Goal: Task Accomplishment & Management: Complete application form

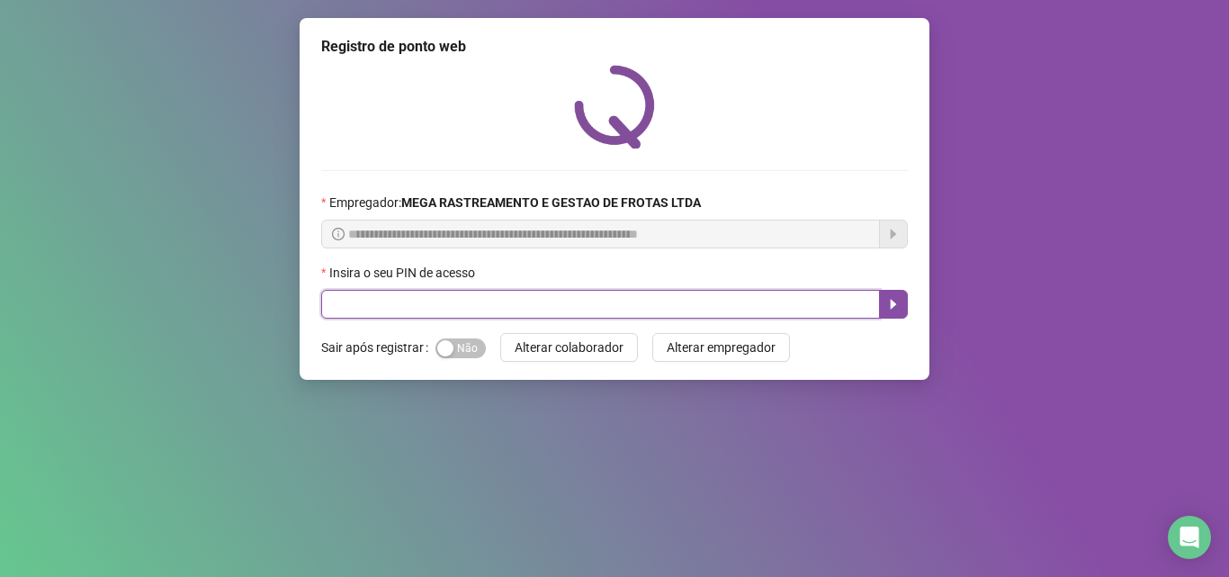
click at [697, 301] on input "text" at bounding box center [600, 304] width 559 height 29
type input "*****"
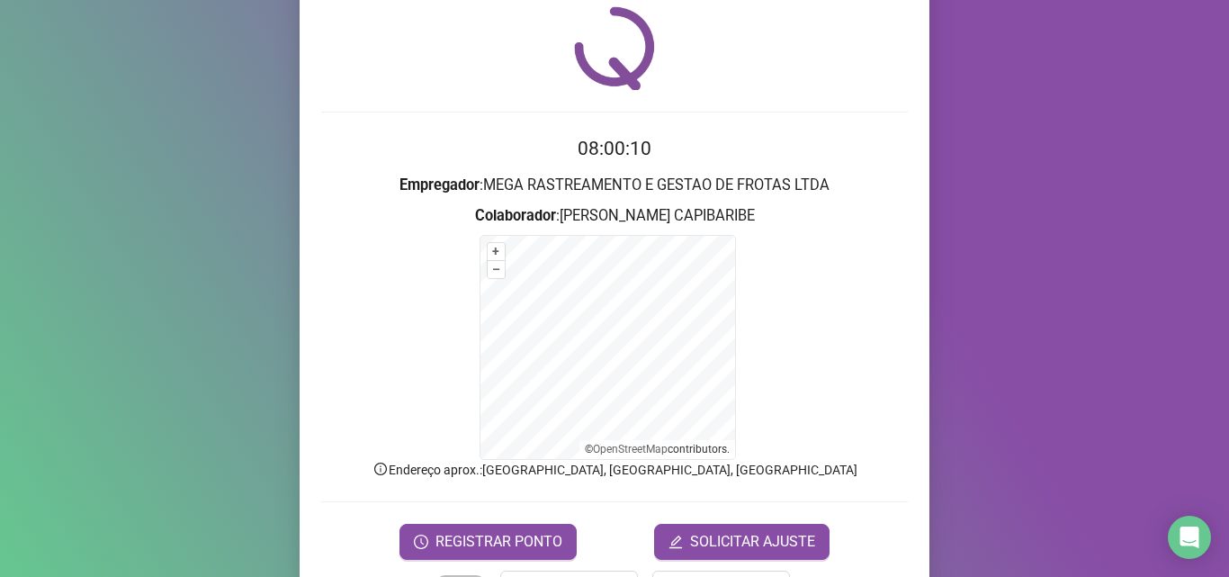
scroll to position [90, 0]
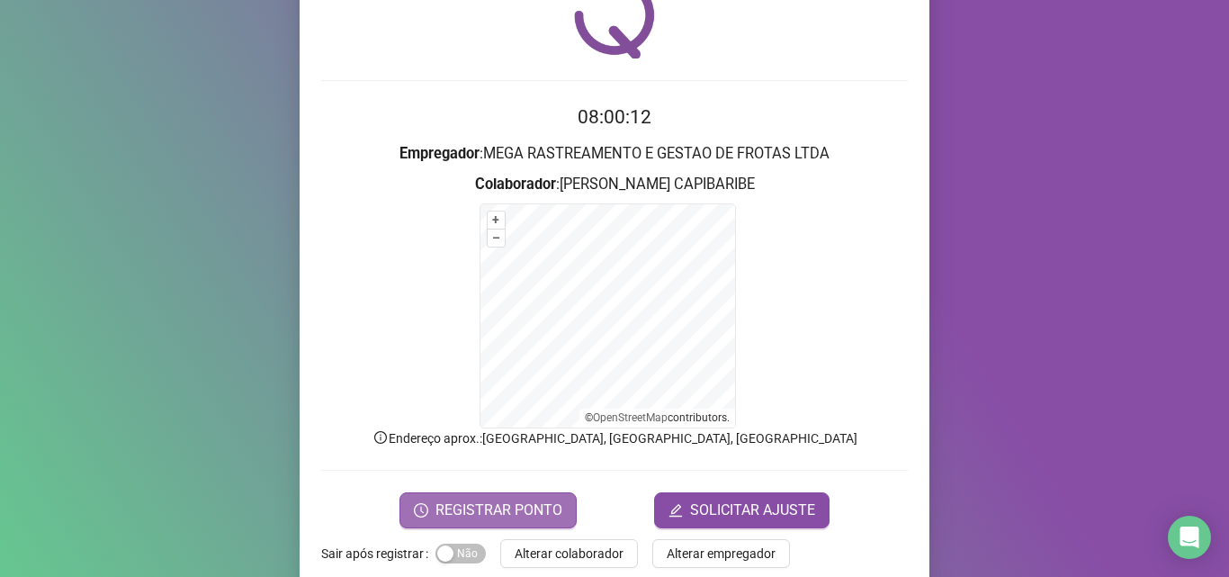
click at [477, 501] on span "REGISTRAR PONTO" at bounding box center [498, 510] width 127 height 22
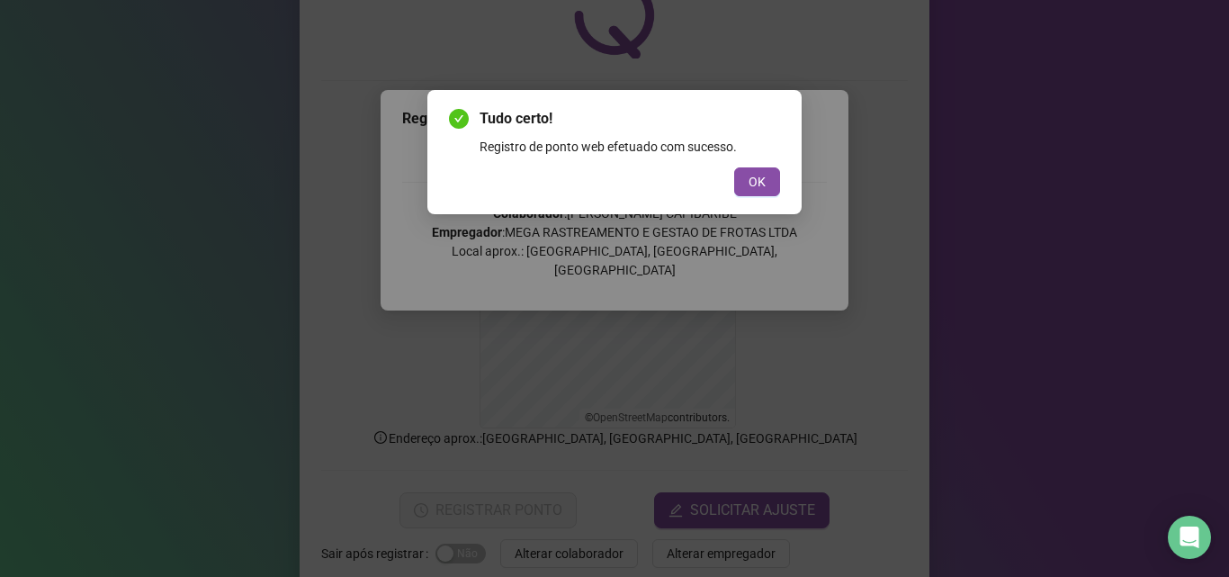
click at [734, 167] on button "OK" at bounding box center [757, 181] width 46 height 29
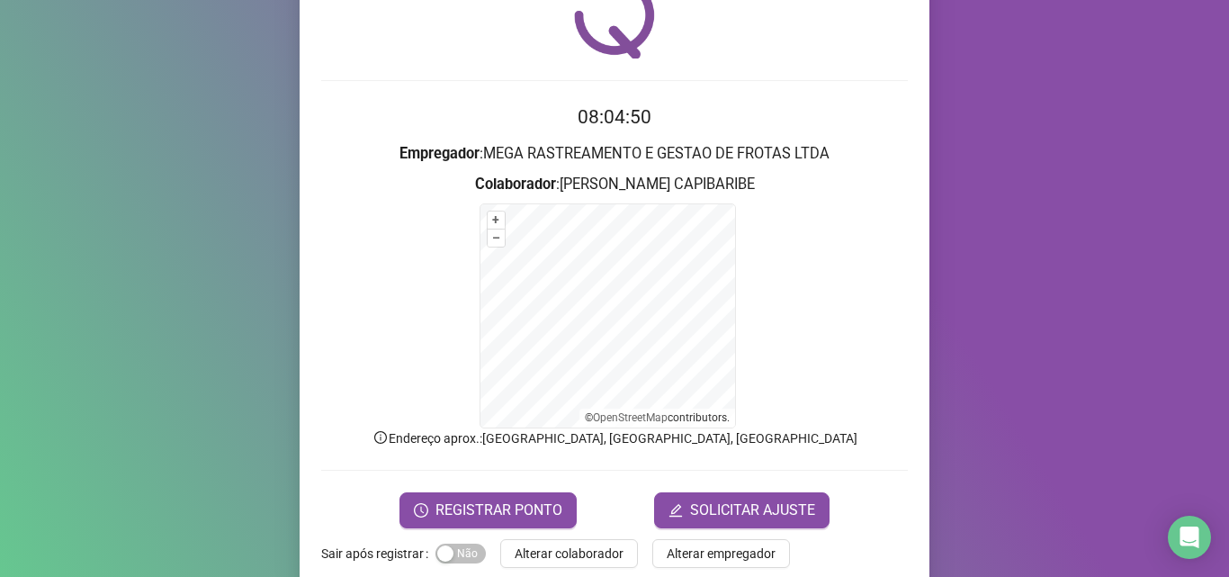
scroll to position [121, 0]
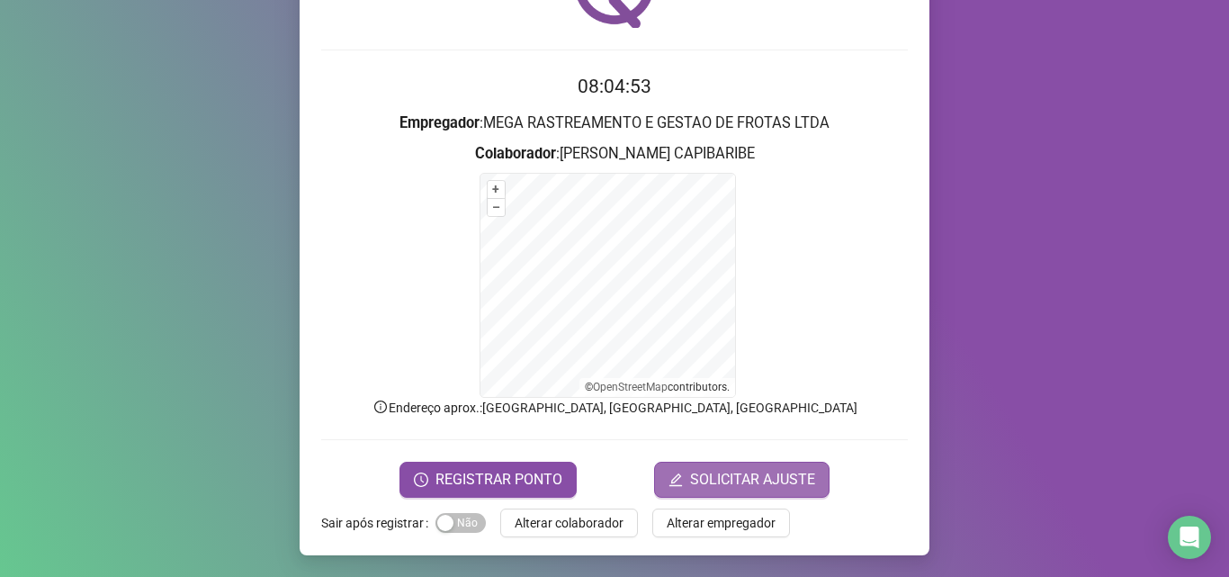
click at [773, 469] on span "SOLICITAR AJUSTE" at bounding box center [752, 480] width 125 height 22
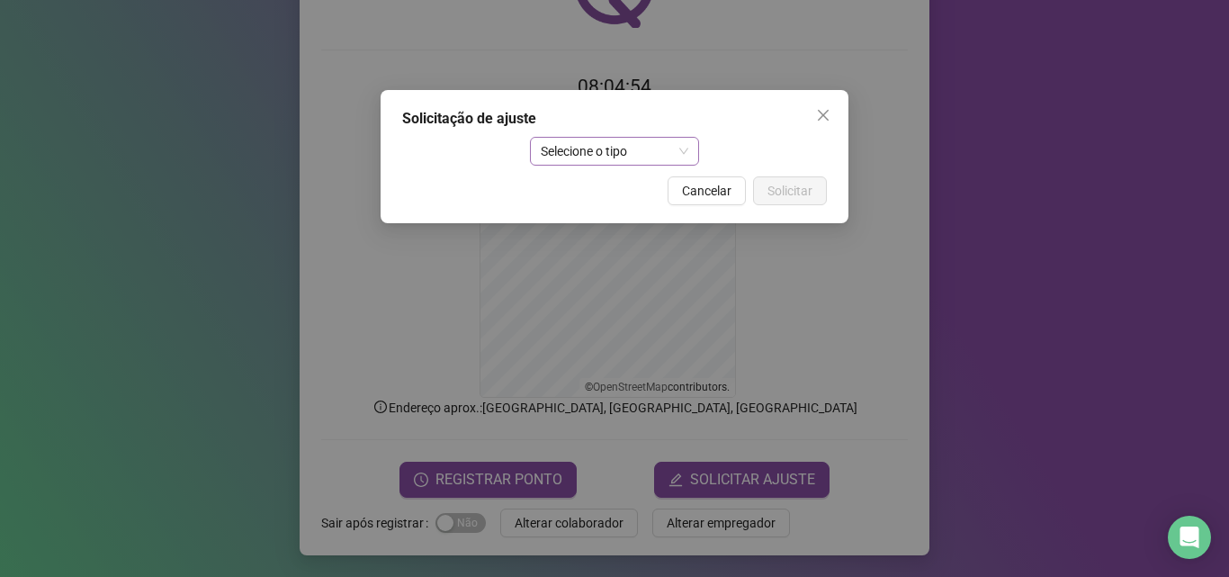
click at [643, 139] on span "Selecione o tipo" at bounding box center [615, 151] width 148 height 27
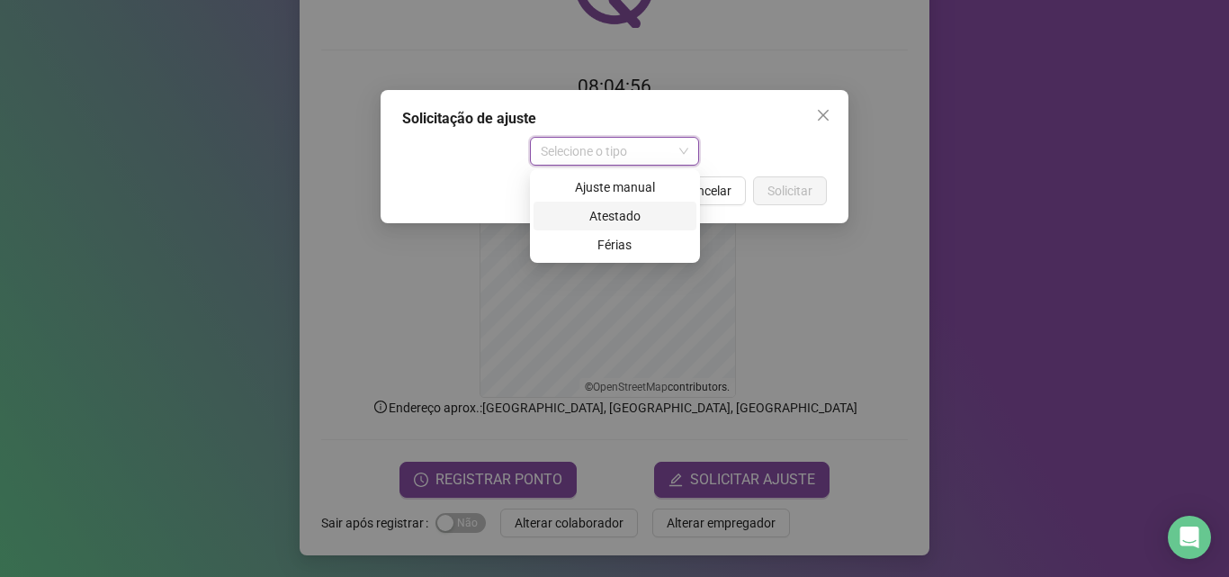
click at [628, 217] on div "Atestado" at bounding box center [614, 216] width 141 height 20
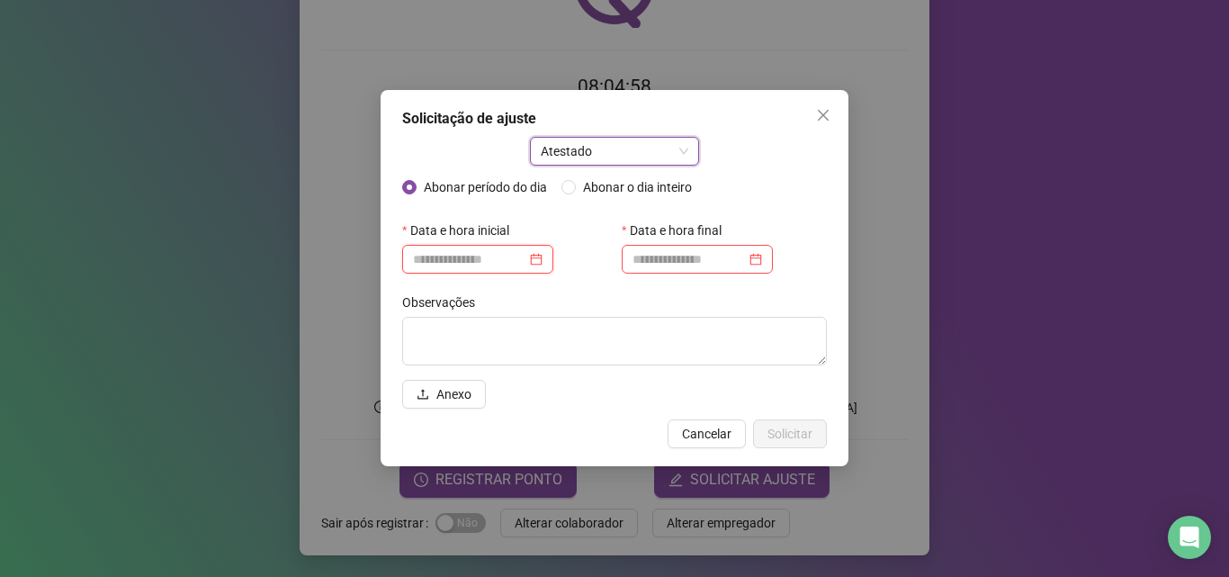
click at [444, 267] on input at bounding box center [469, 259] width 113 height 20
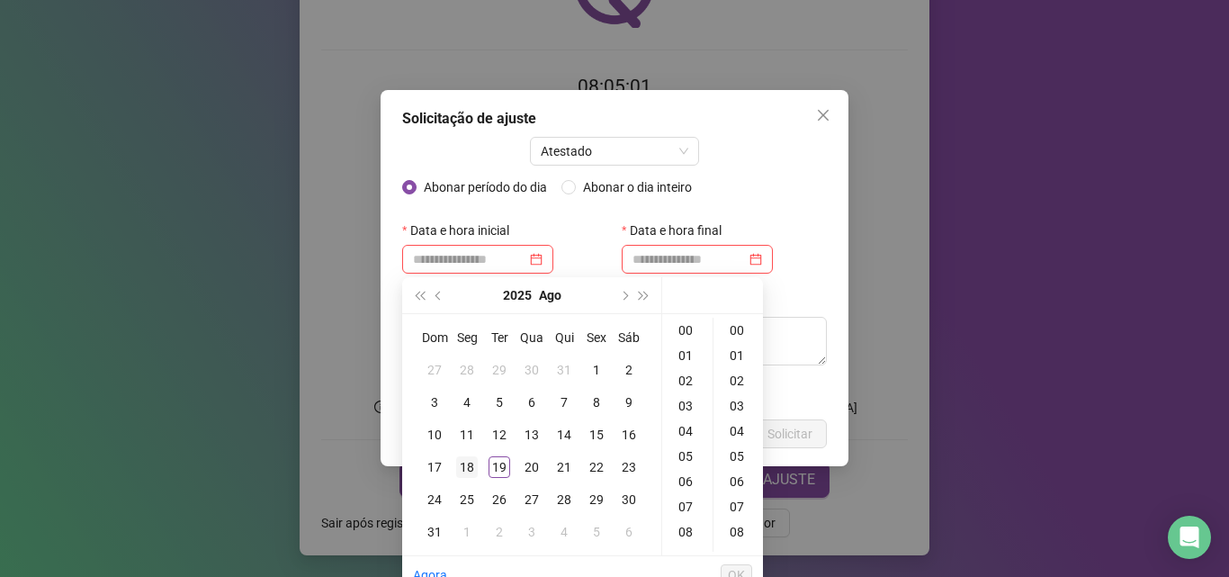
click at [471, 465] on div "18" at bounding box center [467, 467] width 22 height 22
click at [690, 425] on div "16" at bounding box center [687, 423] width 43 height 25
click at [732, 349] on div "40" at bounding box center [738, 348] width 43 height 25
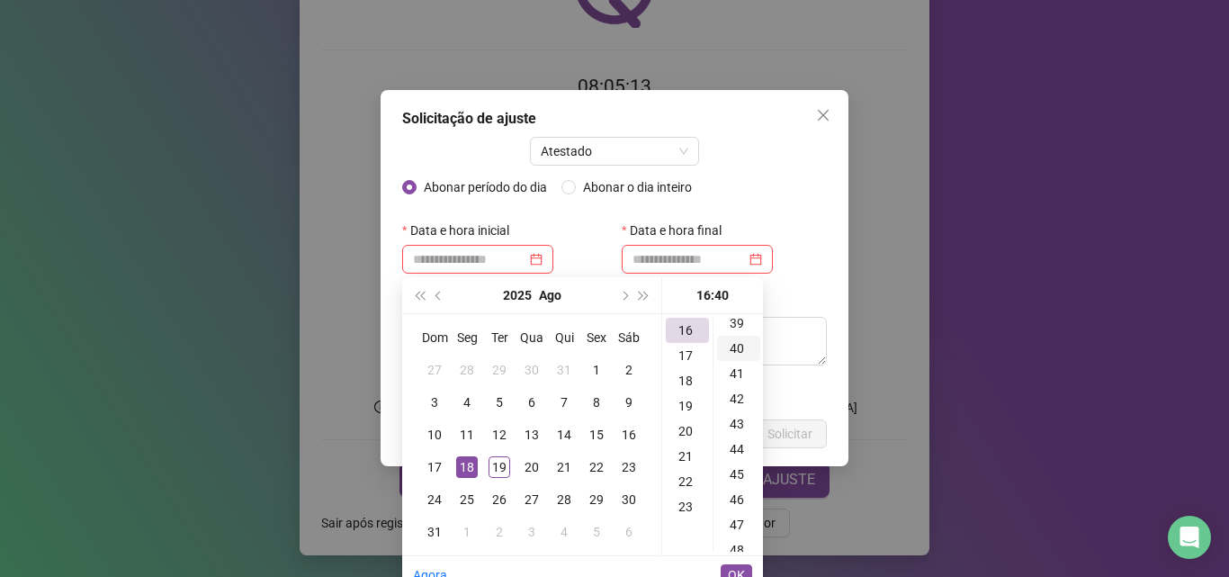
scroll to position [1008, 0]
type input "**********"
click at [732, 569] on span "OK" at bounding box center [736, 575] width 17 height 20
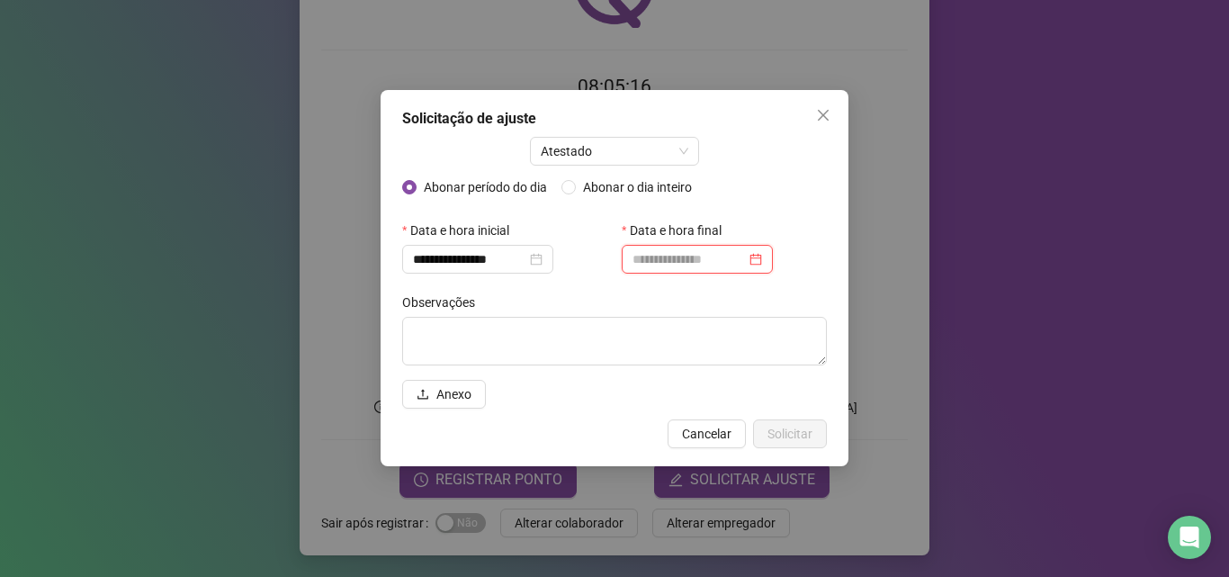
click at [683, 265] on input at bounding box center [689, 259] width 113 height 20
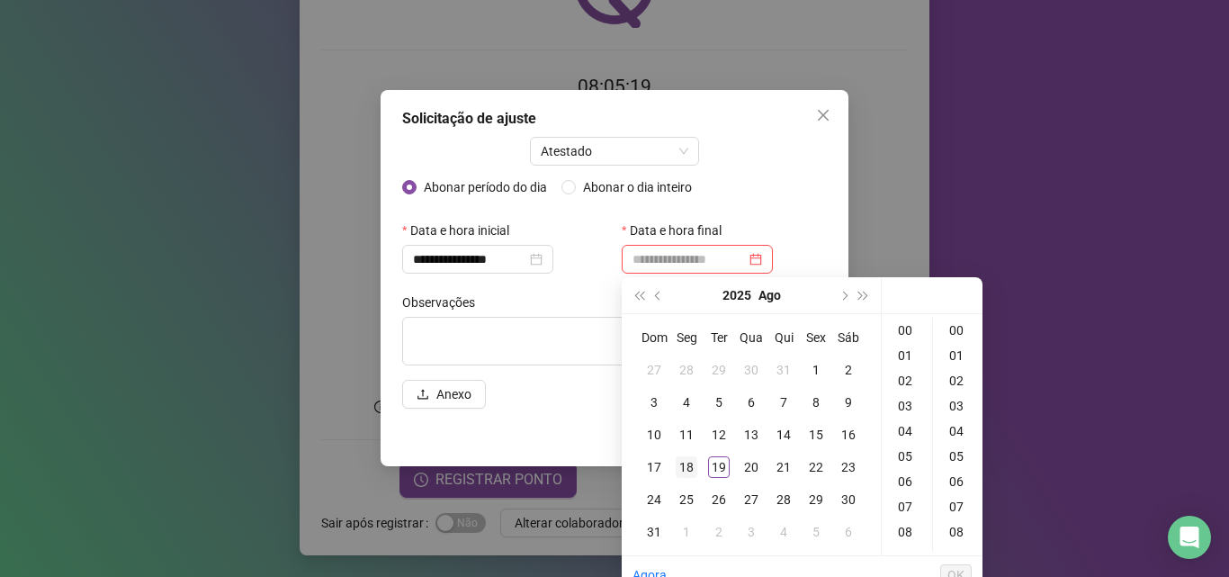
click at [689, 460] on div "18" at bounding box center [687, 467] width 22 height 22
click at [911, 447] on div "17" at bounding box center [906, 448] width 43 height 25
type input "**********"
click at [960, 565] on span "OK" at bounding box center [955, 575] width 17 height 20
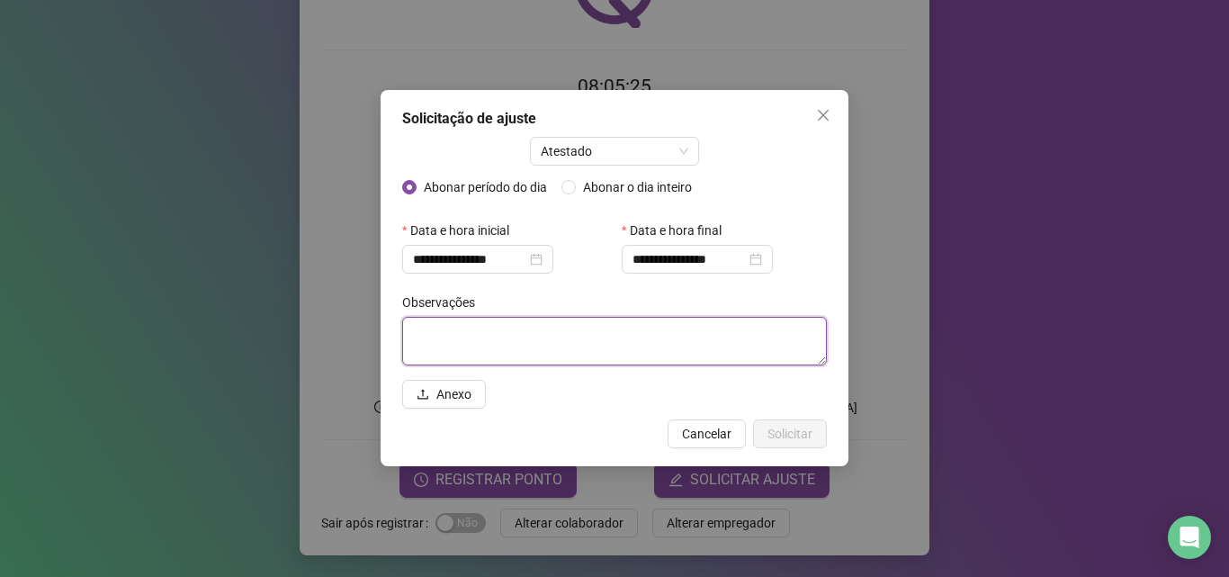
click at [530, 346] on textarea at bounding box center [614, 341] width 425 height 49
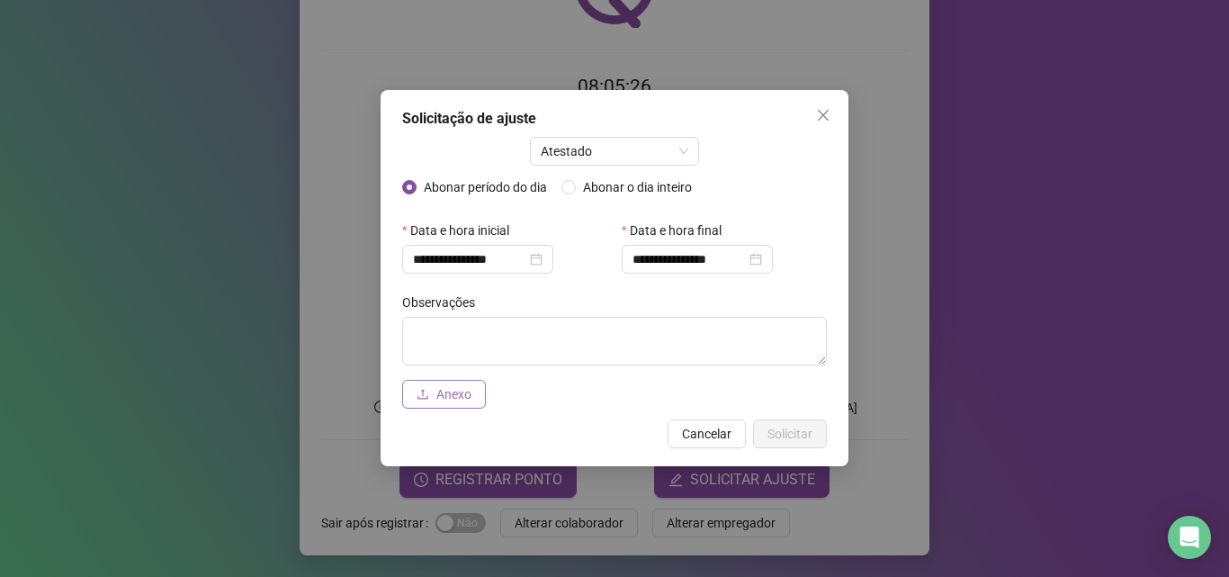
click at [432, 399] on button "Anexo" at bounding box center [444, 394] width 84 height 29
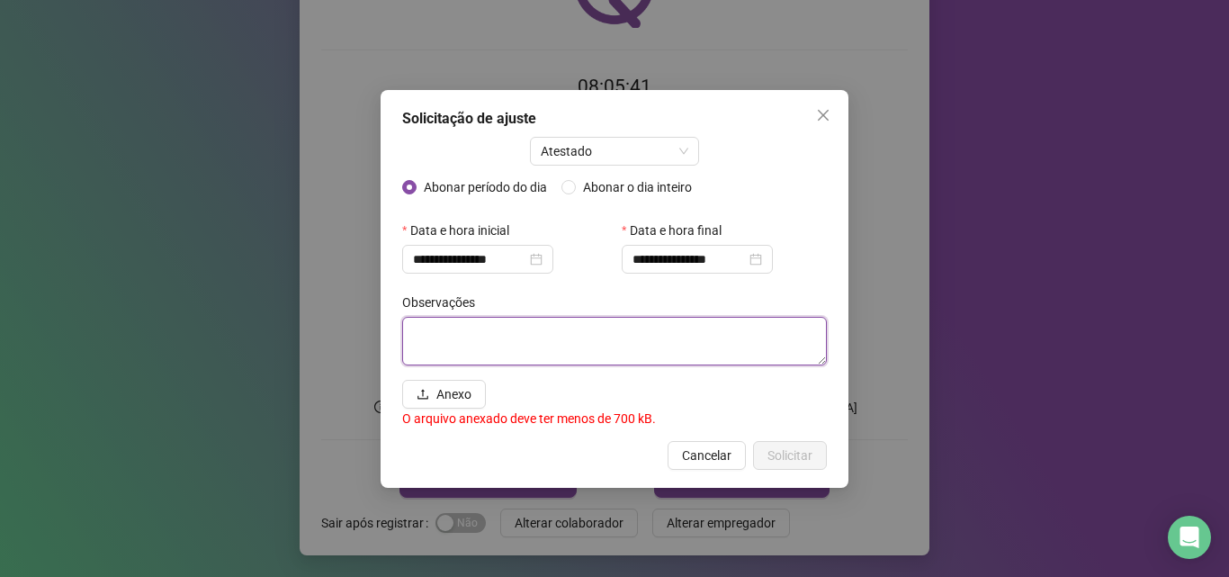
click at [635, 341] on textarea at bounding box center [614, 341] width 425 height 49
click at [624, 352] on textarea at bounding box center [614, 341] width 425 height 49
type textarea "*"
type textarea "**********"
